Goal: Task Accomplishment & Management: Use online tool/utility

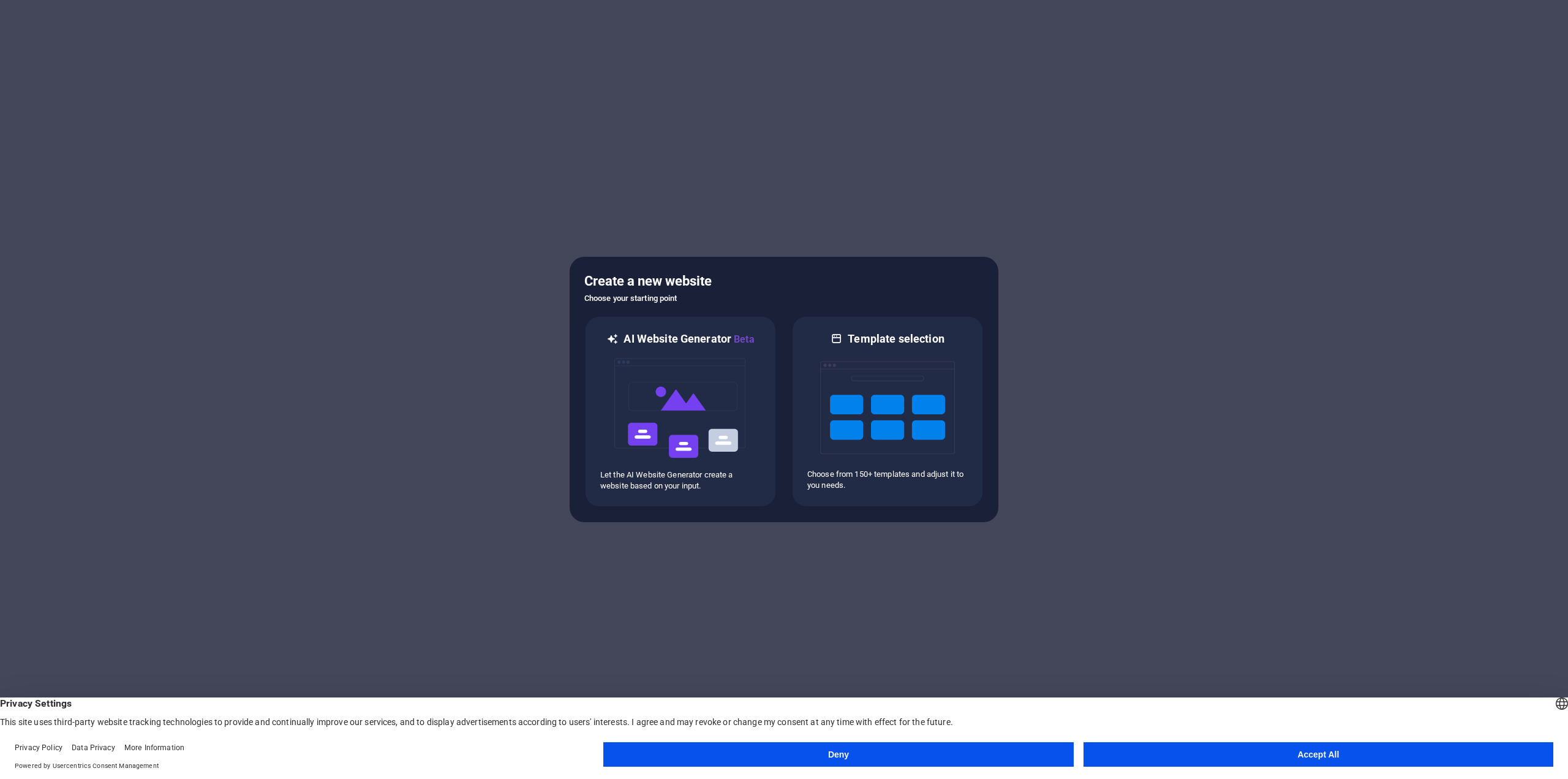
click at [1311, 747] on button "Accept All" at bounding box center [1317, 754] width 469 height 25
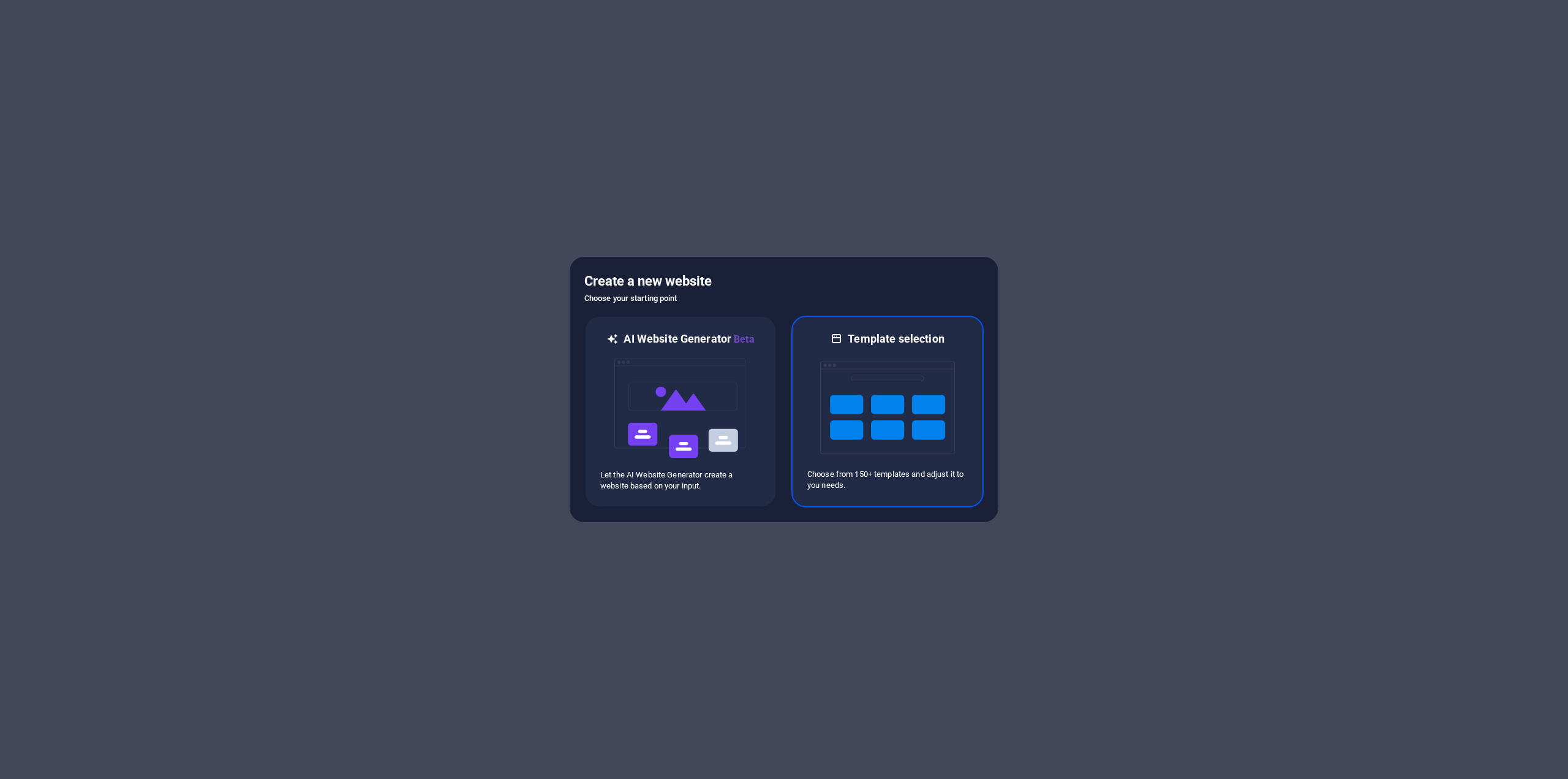
click at [870, 345] on h6 "Template selection" at bounding box center [895, 338] width 96 height 15
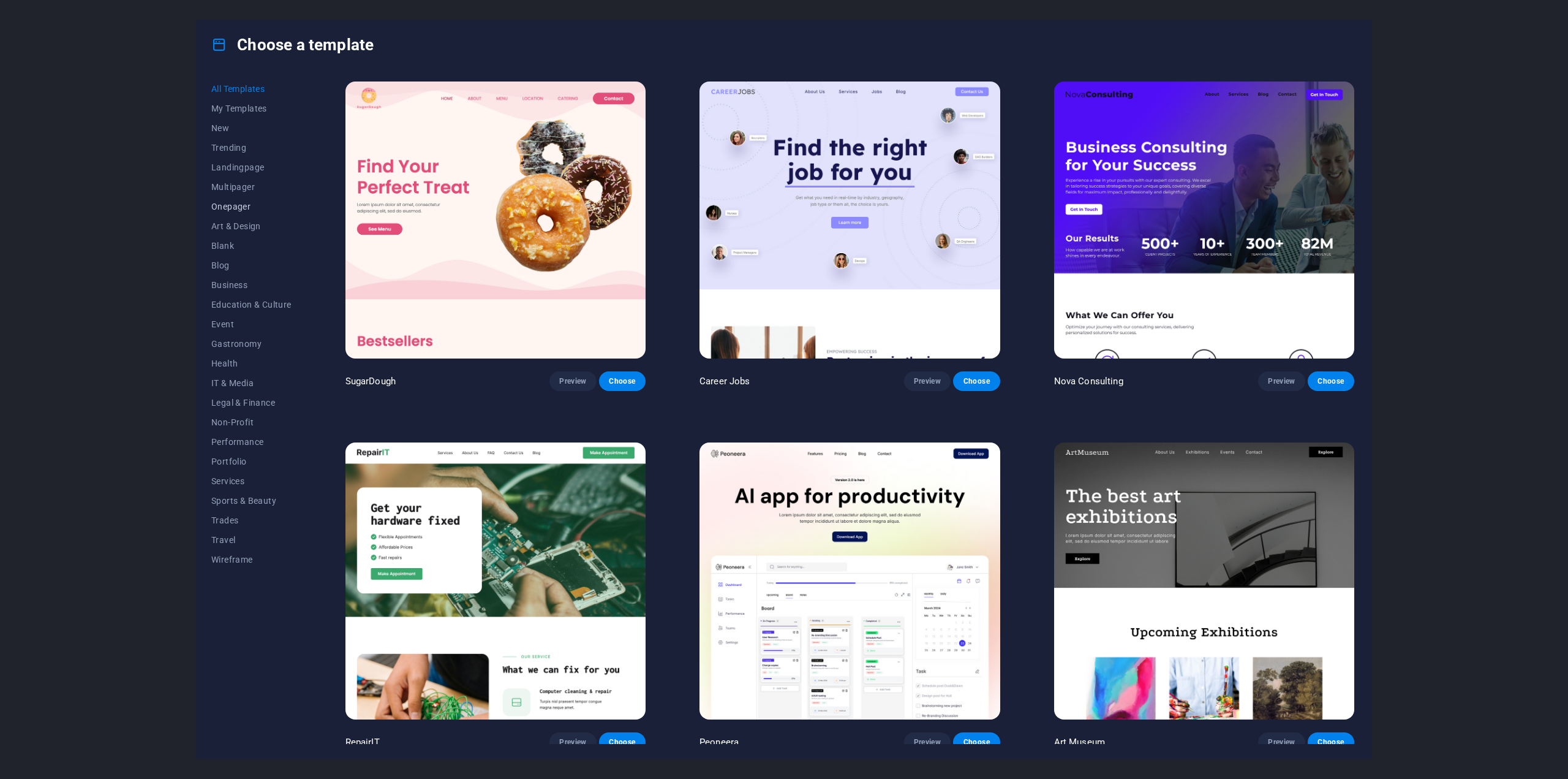
click at [221, 207] on span "Onepager" at bounding box center [251, 207] width 81 height 10
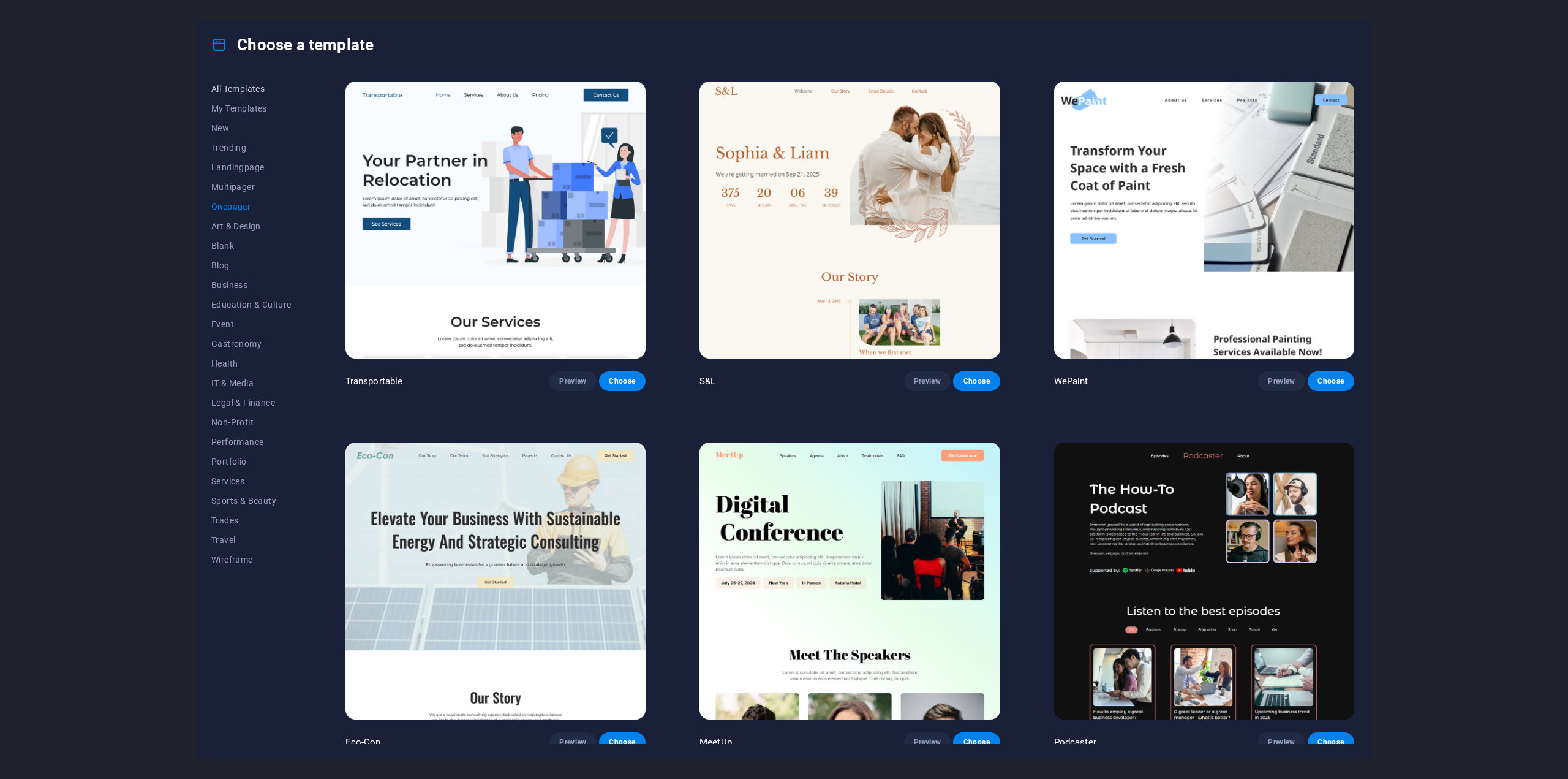
click at [245, 88] on span "All Templates" at bounding box center [251, 89] width 81 height 10
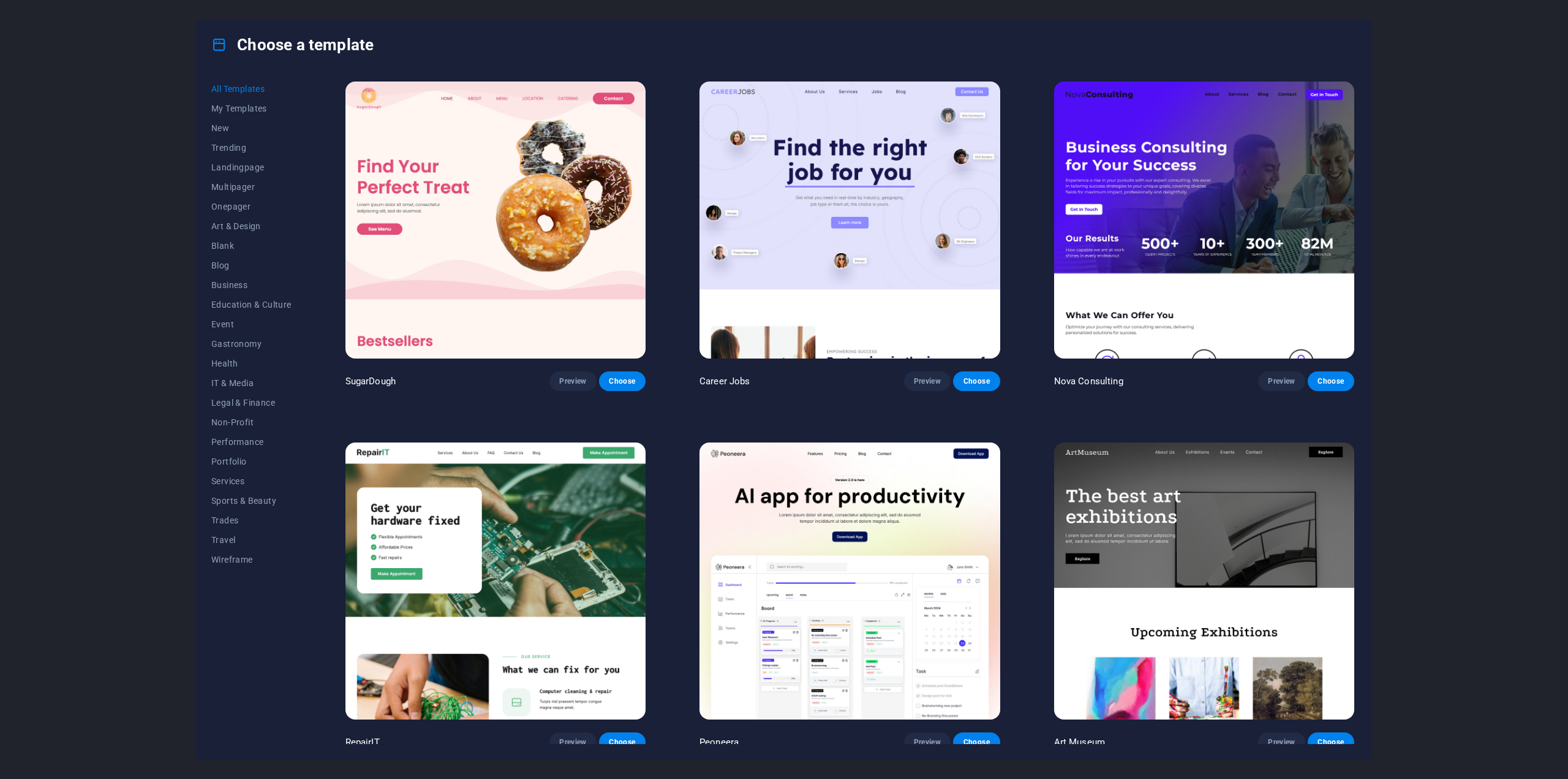
click at [584, 219] on img at bounding box center [495, 220] width 300 height 277
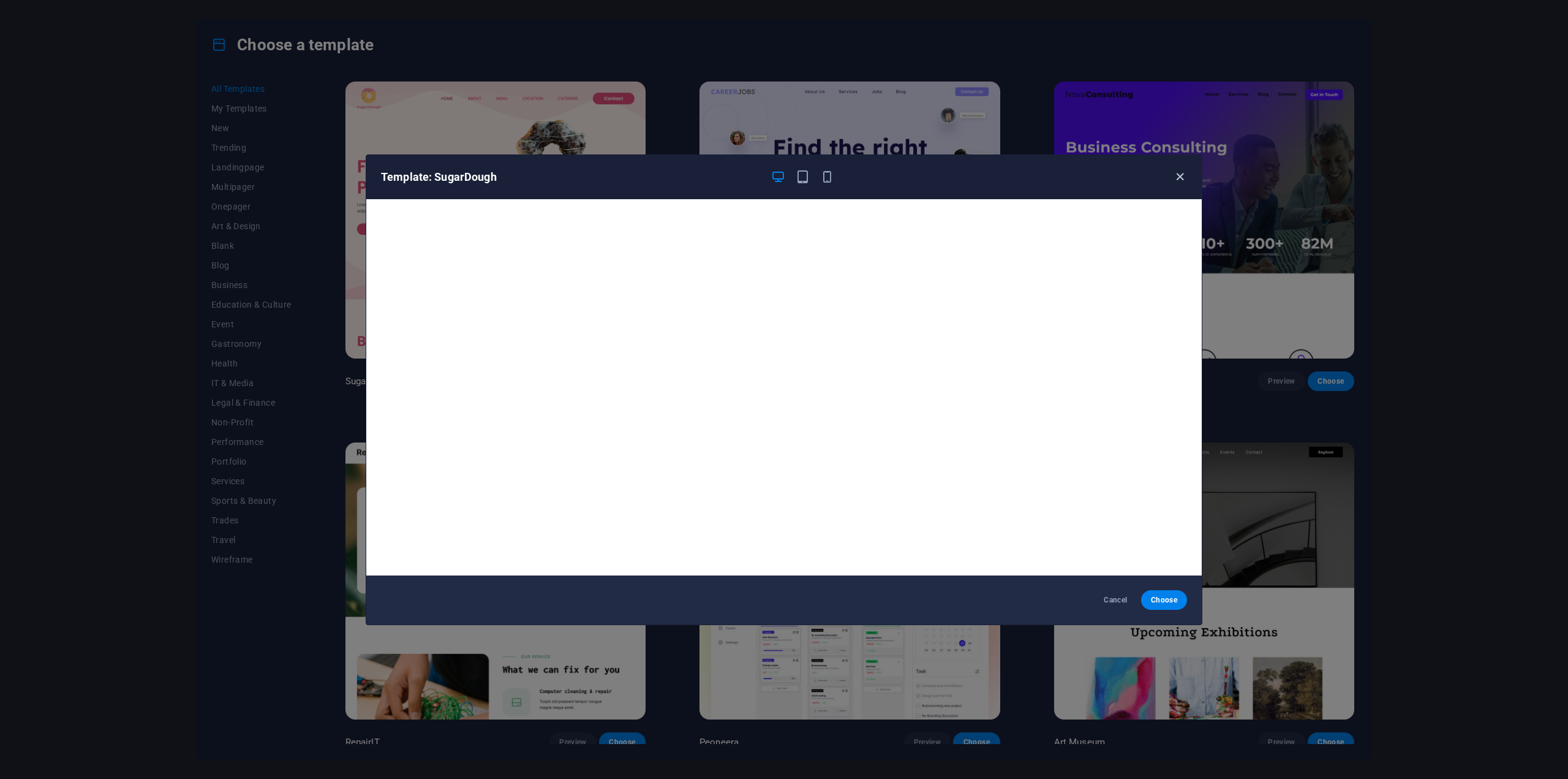
click at [1179, 178] on icon "button" at bounding box center [1179, 177] width 14 height 14
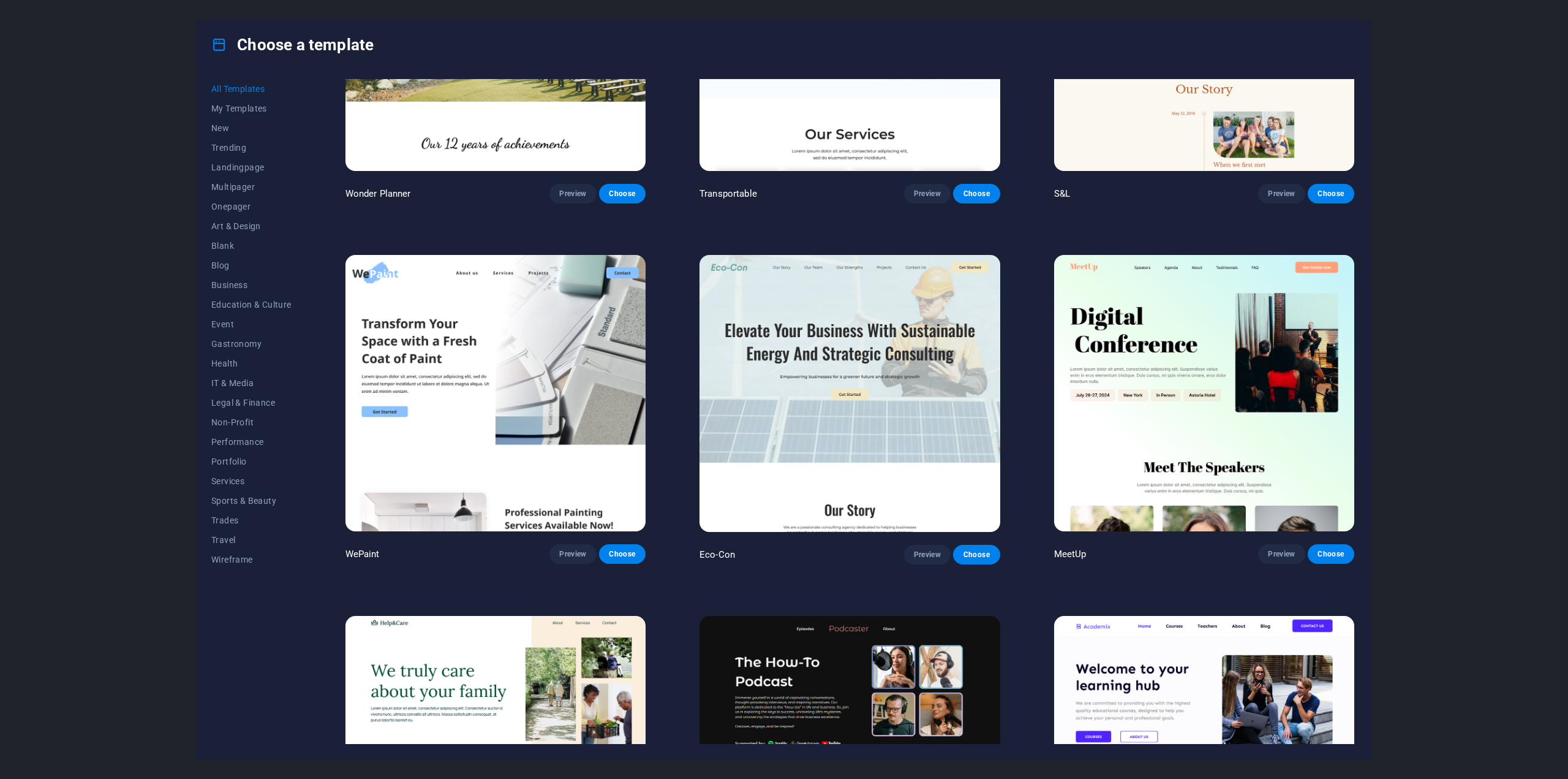
scroll to position [980, 0]
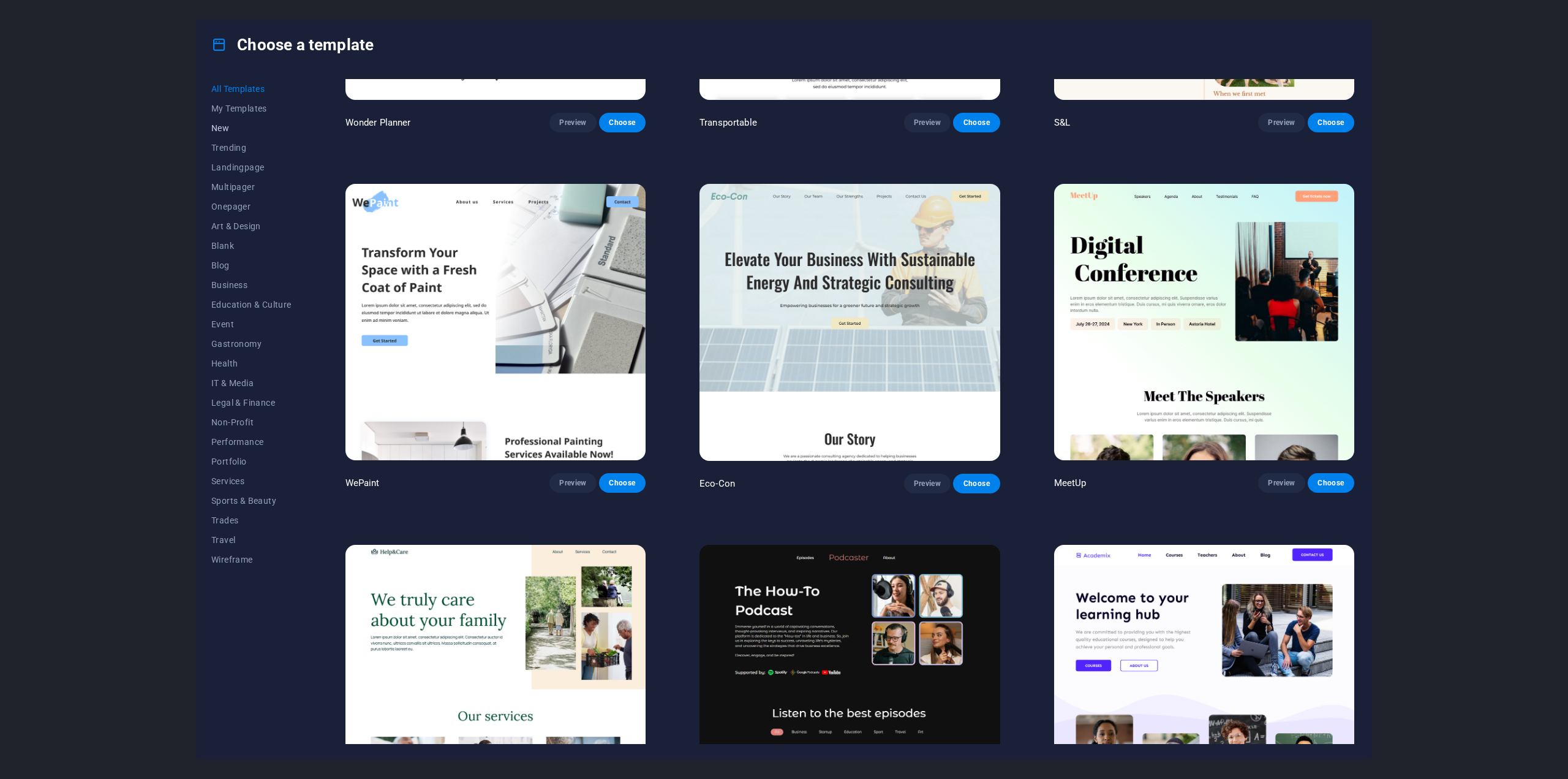
click at [228, 126] on span "New" at bounding box center [251, 128] width 81 height 10
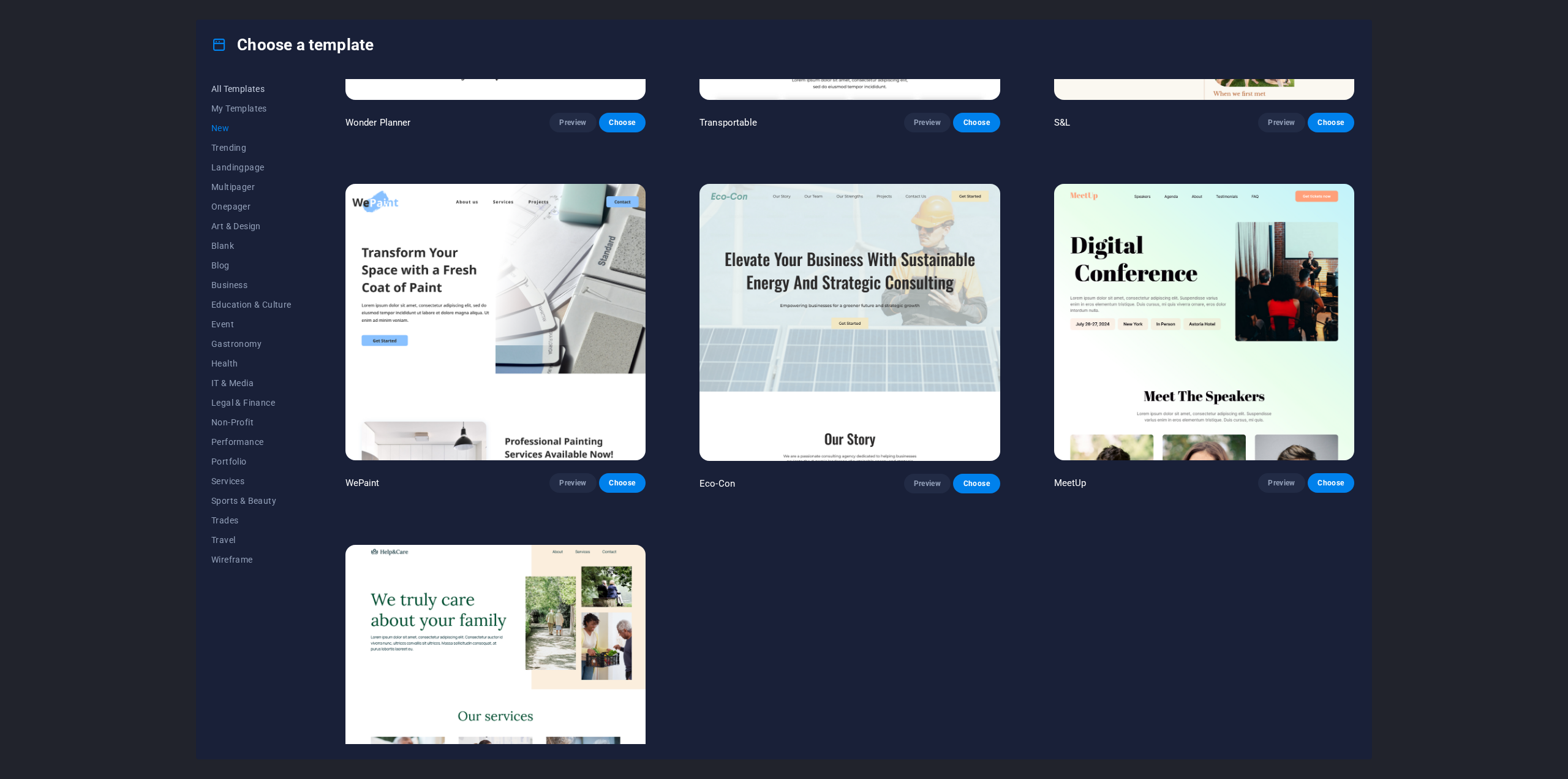
click at [234, 90] on span "All Templates" at bounding box center [251, 89] width 81 height 10
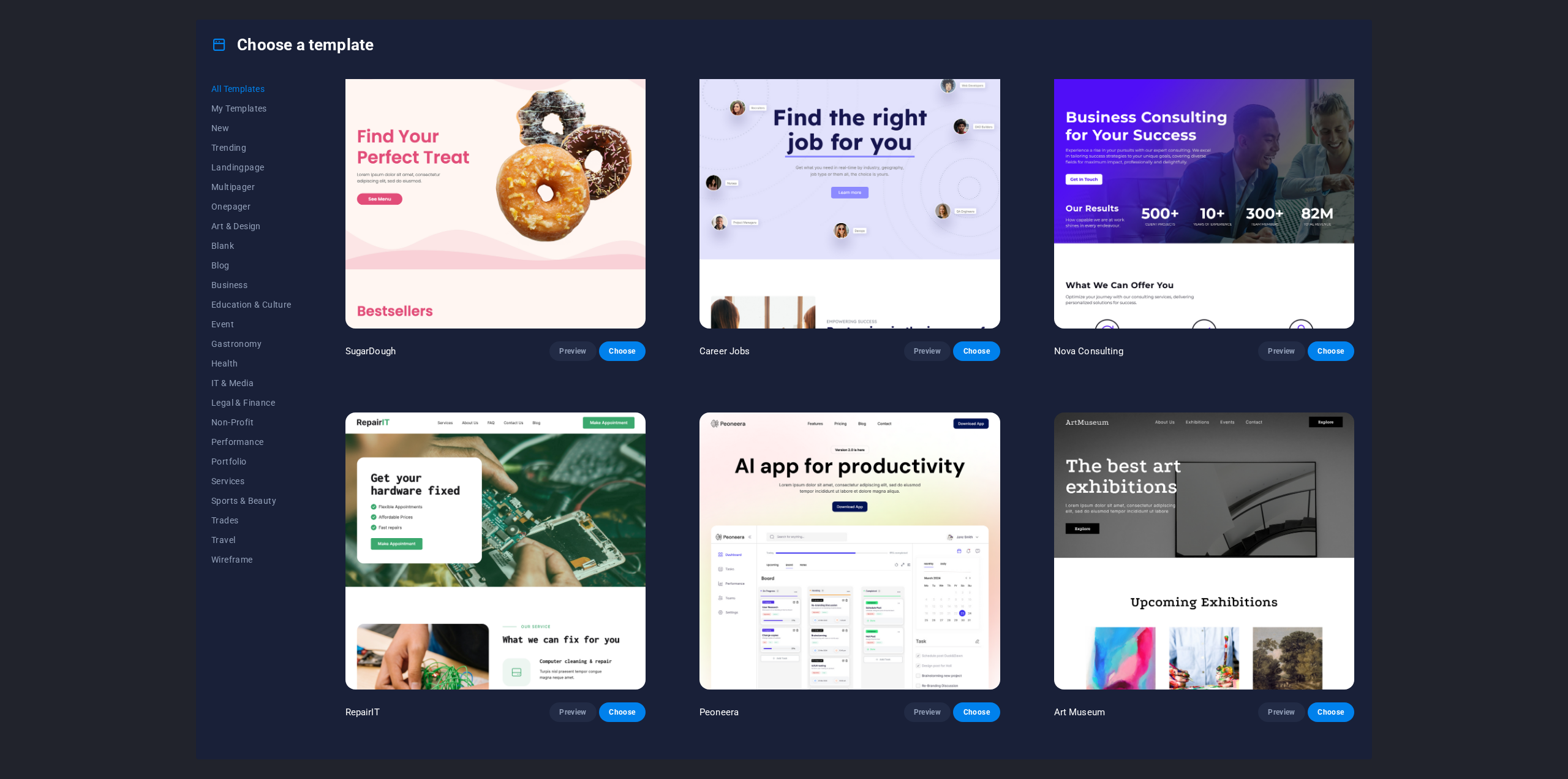
scroll to position [0, 0]
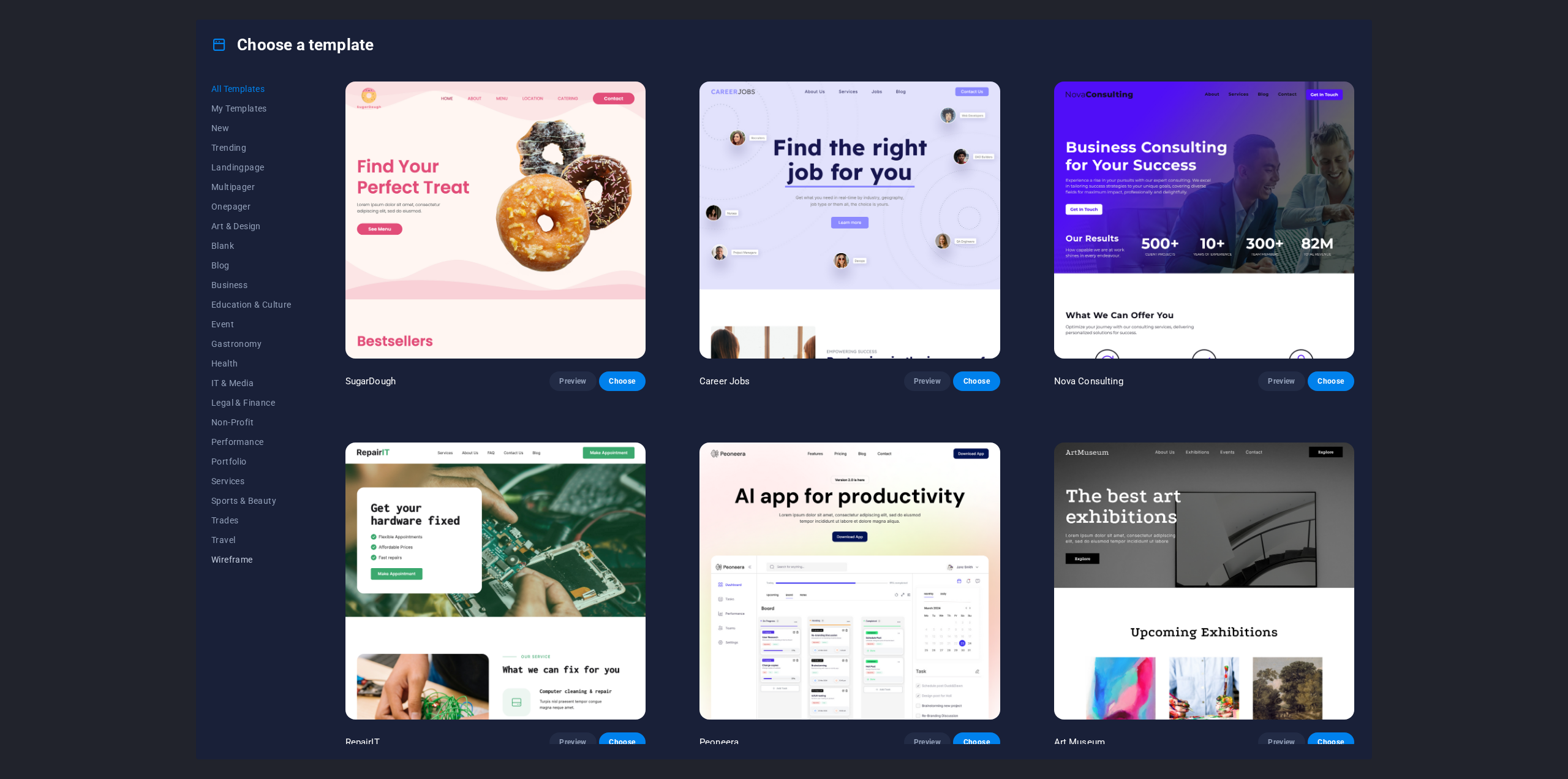
click at [232, 562] on span "Wireframe" at bounding box center [251, 559] width 81 height 10
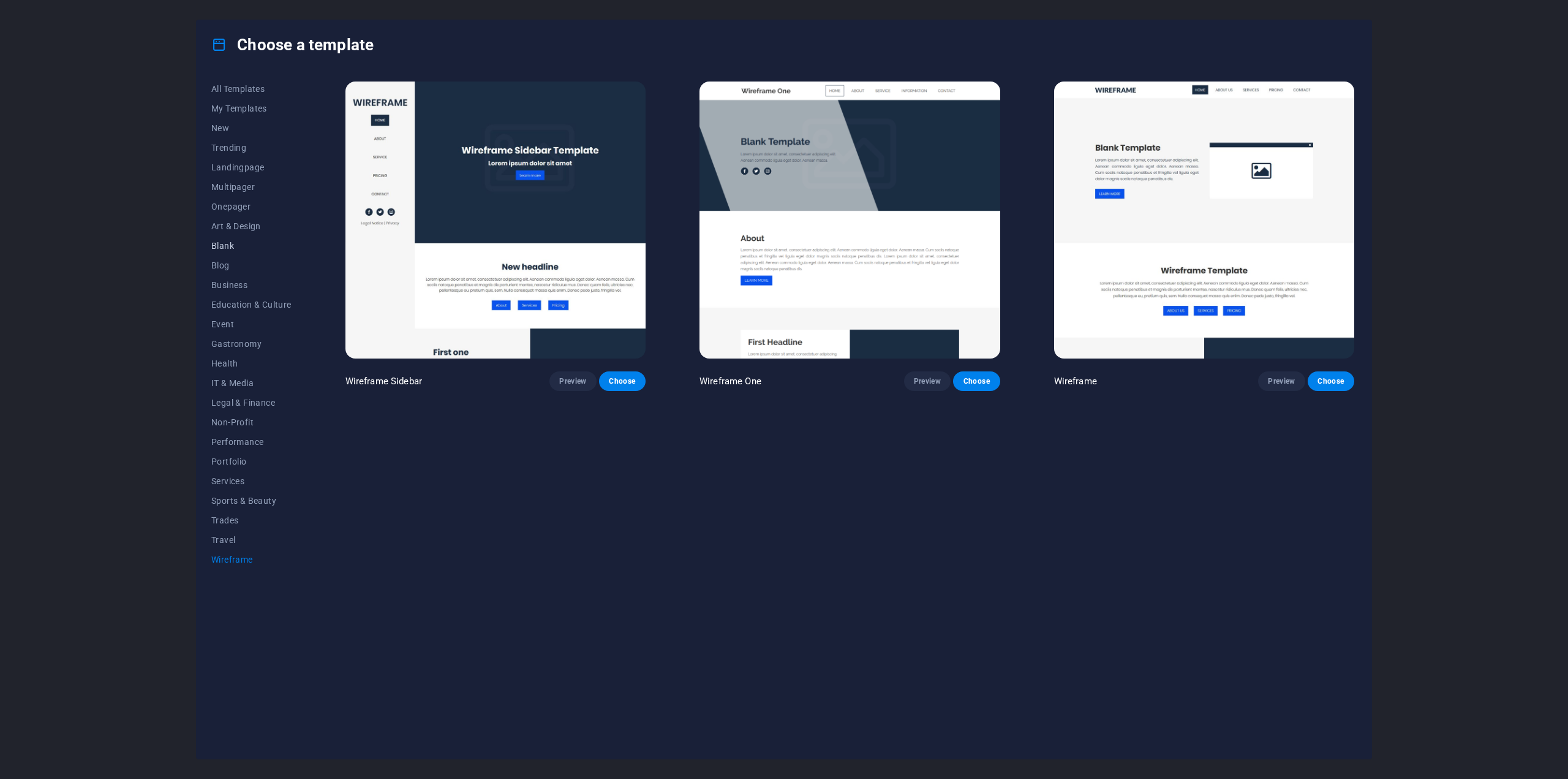
click at [220, 252] on button "Blank" at bounding box center [251, 246] width 81 height 20
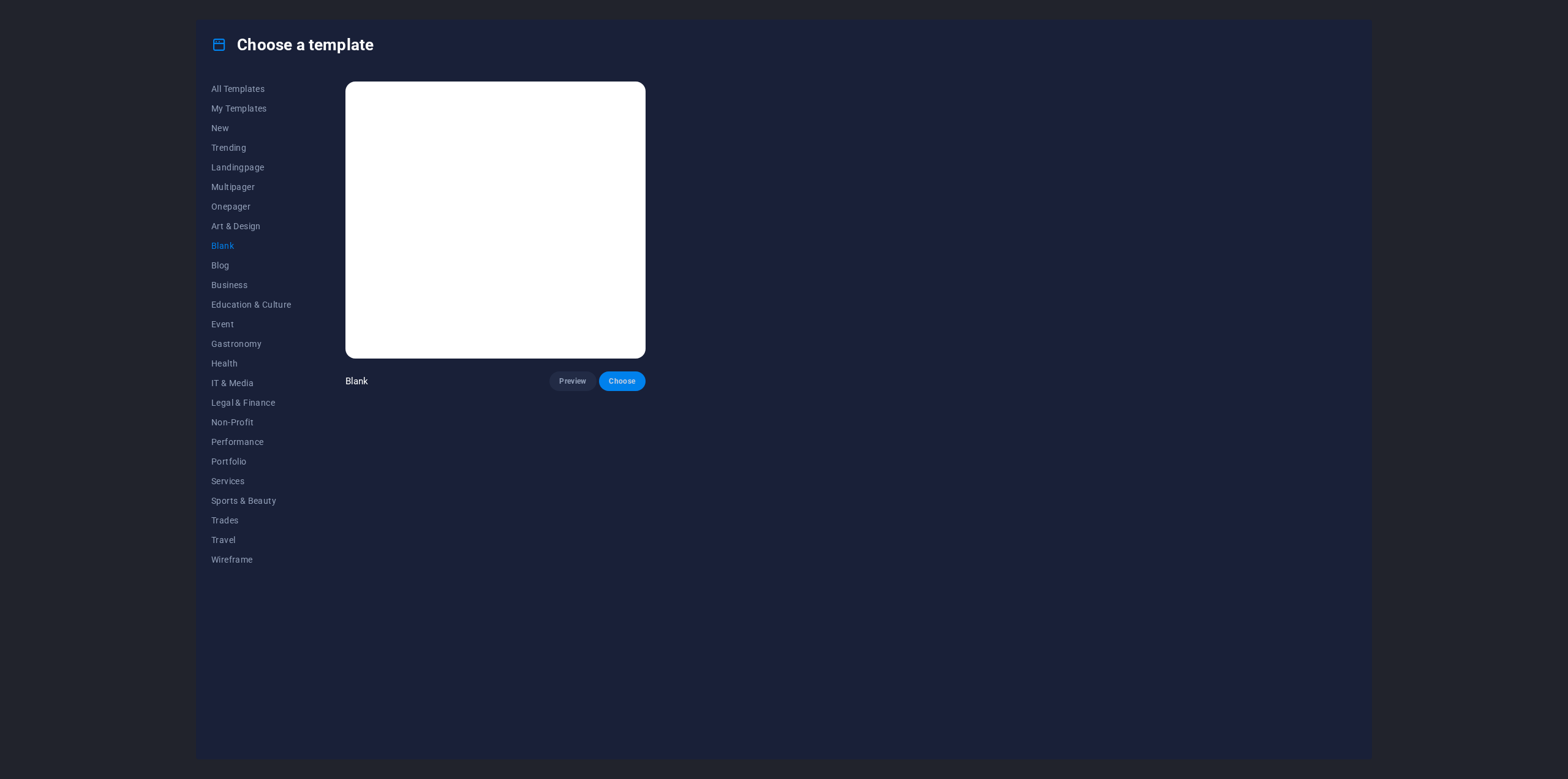
click at [630, 380] on span "Choose" at bounding box center [621, 381] width 27 height 10
